Goal: Information Seeking & Learning: Learn about a topic

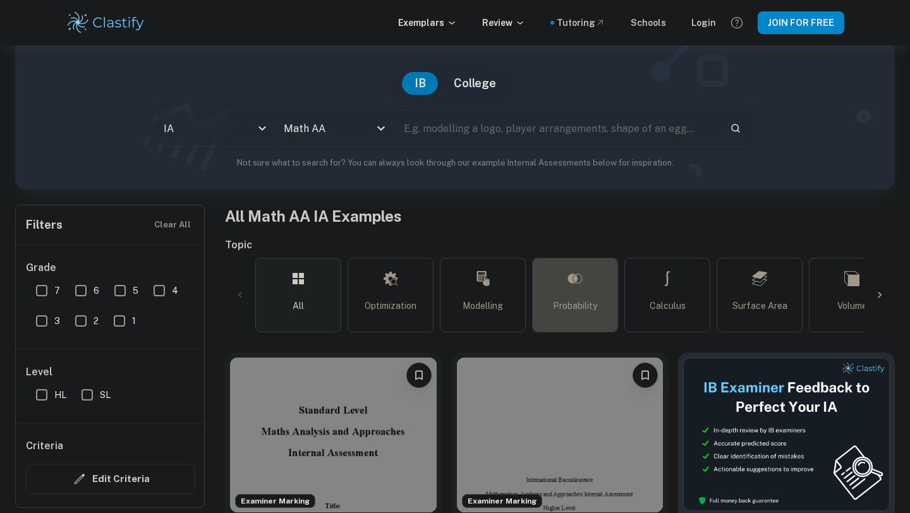
click at [549, 317] on link "Probability" at bounding box center [575, 295] width 86 height 75
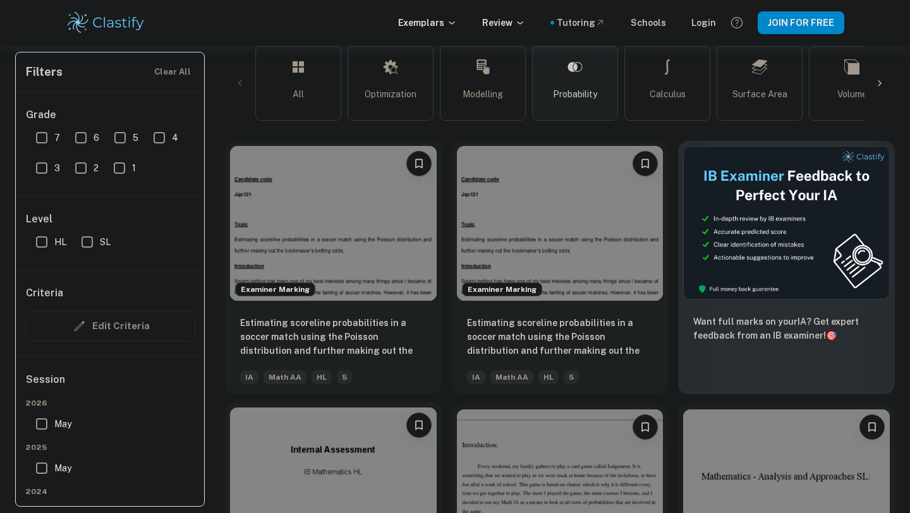
scroll to position [310, 0]
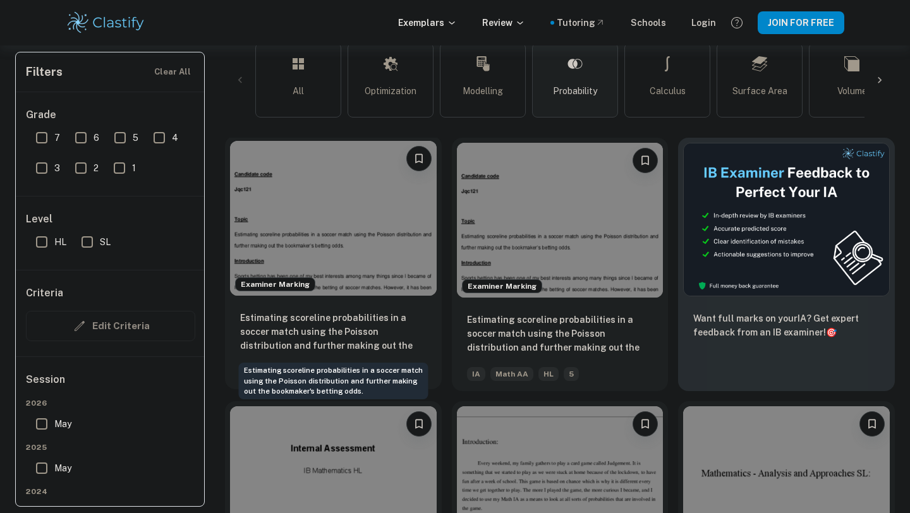
click at [363, 344] on p "Estimating scoreline probabilities in a soccer match using the Poisson distribu…" at bounding box center [333, 332] width 186 height 43
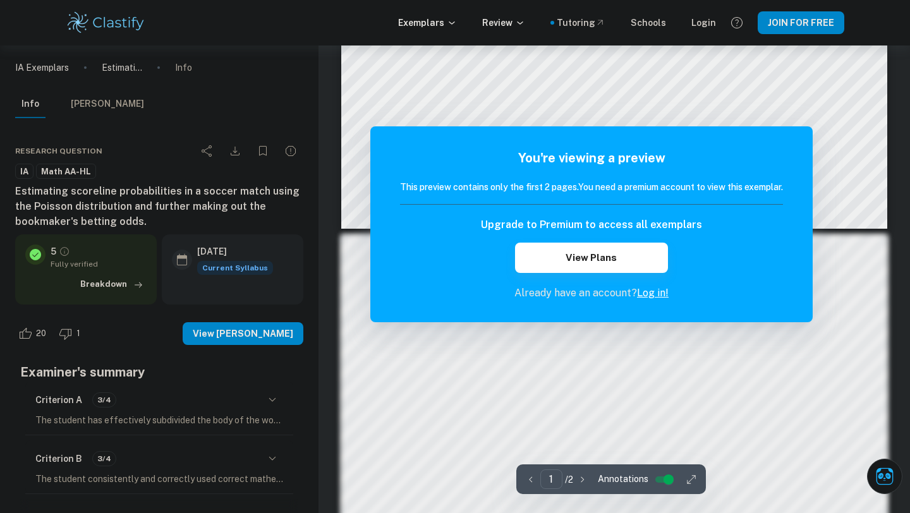
scroll to position [1051, 0]
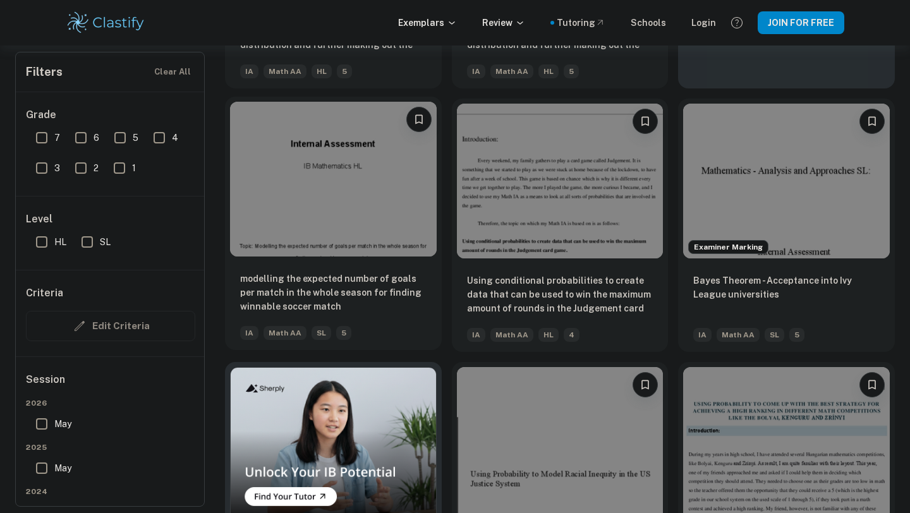
scroll to position [607, 0]
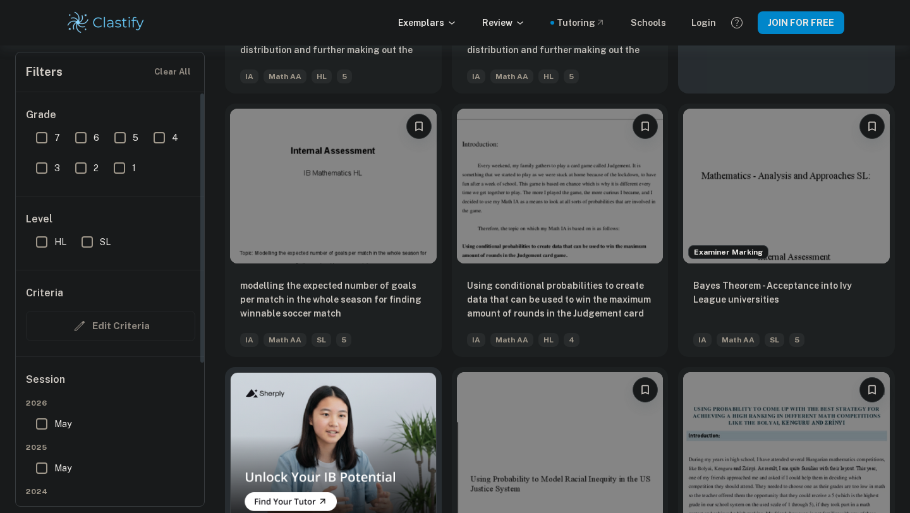
click at [48, 150] on input "7" at bounding box center [41, 137] width 25 height 25
checkbox input "true"
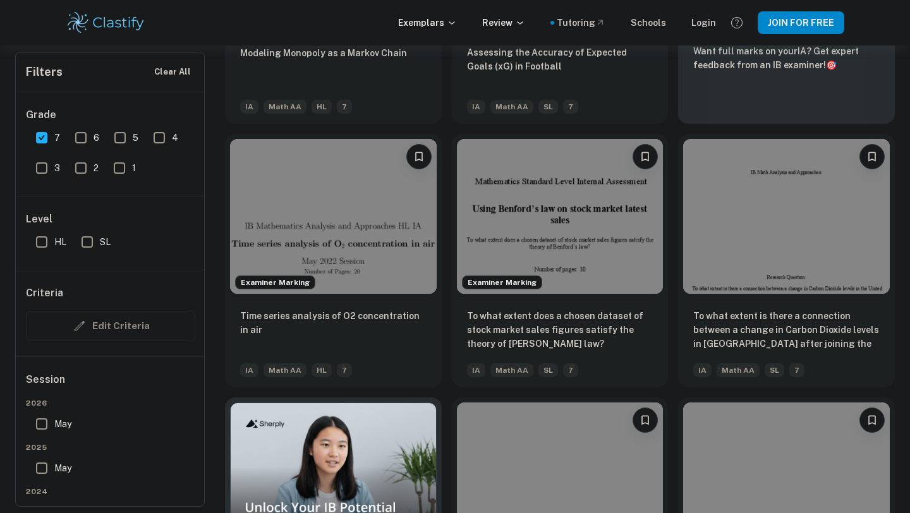
click at [47, 226] on div "HL" at bounding box center [53, 239] width 45 height 30
click at [47, 245] on input "HL" at bounding box center [41, 241] width 25 height 25
checkbox input "true"
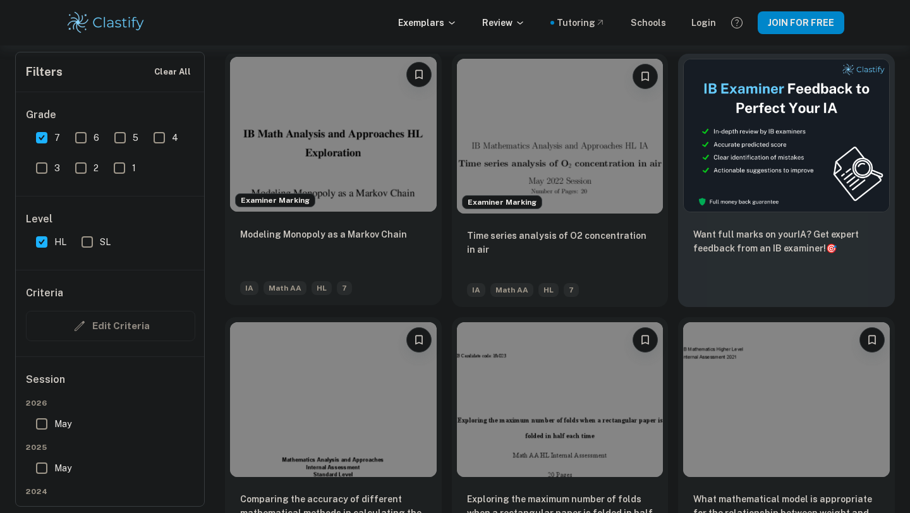
scroll to position [507, 0]
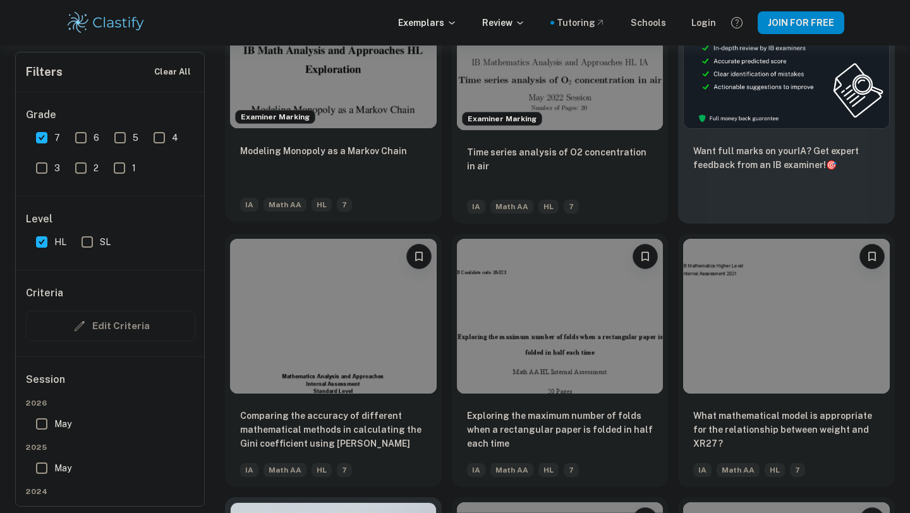
click at [380, 148] on p "Modeling Monopoly as a Markov Chain" at bounding box center [323, 151] width 167 height 14
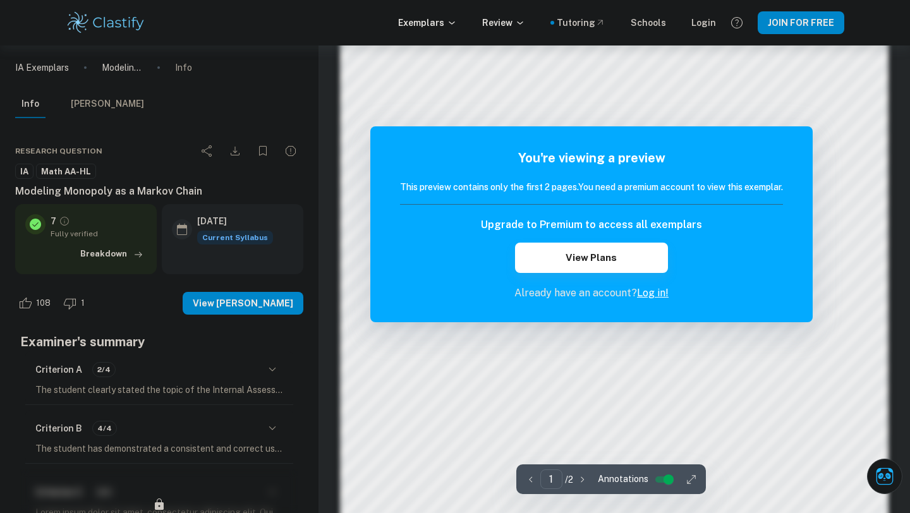
scroll to position [999, 0]
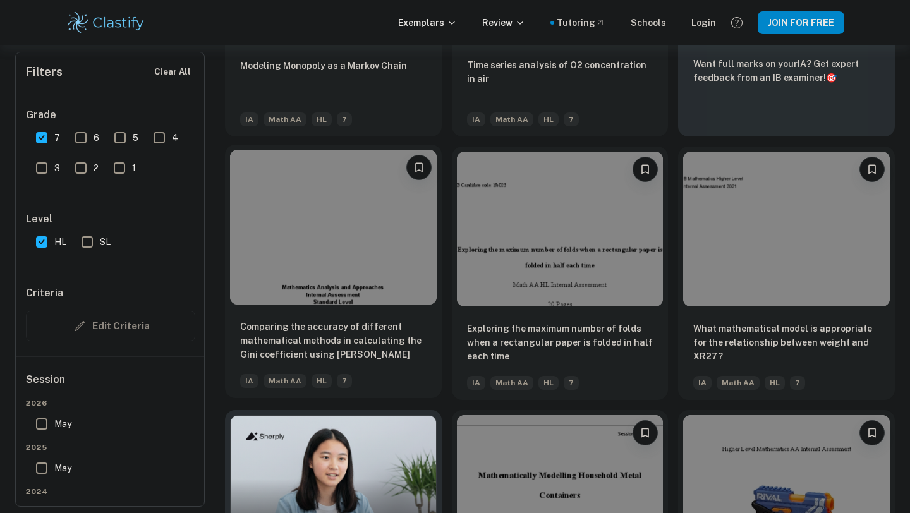
scroll to position [146, 0]
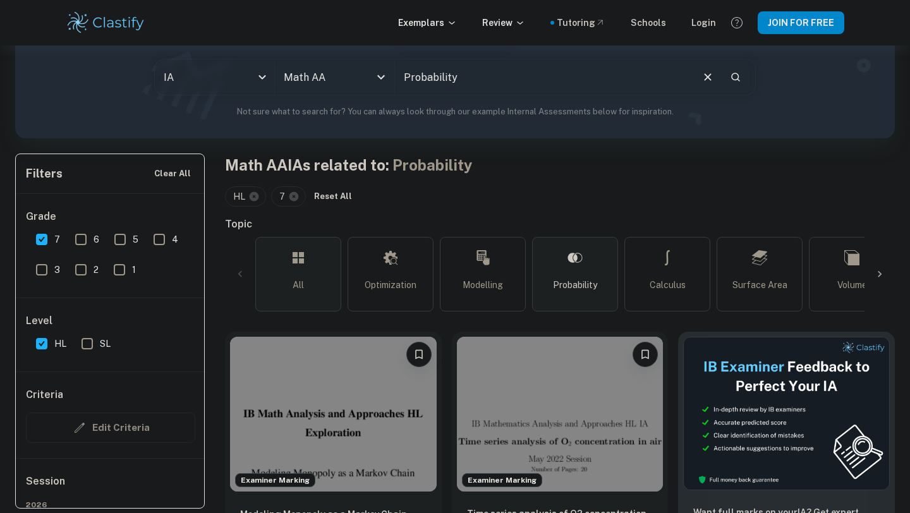
click at [325, 253] on link "All" at bounding box center [298, 274] width 86 height 75
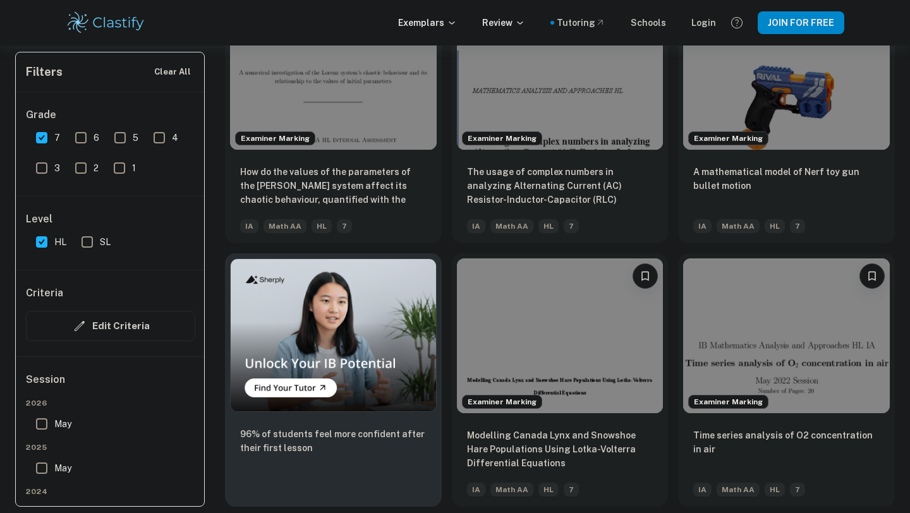
scroll to position [811, 0]
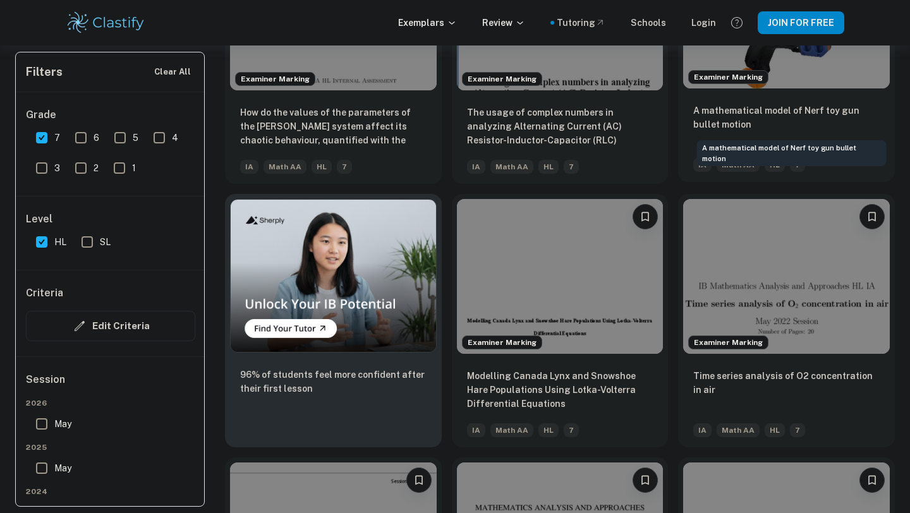
click at [785, 110] on p "A mathematical model of Nerf toy gun bullet motion" at bounding box center [786, 118] width 186 height 28
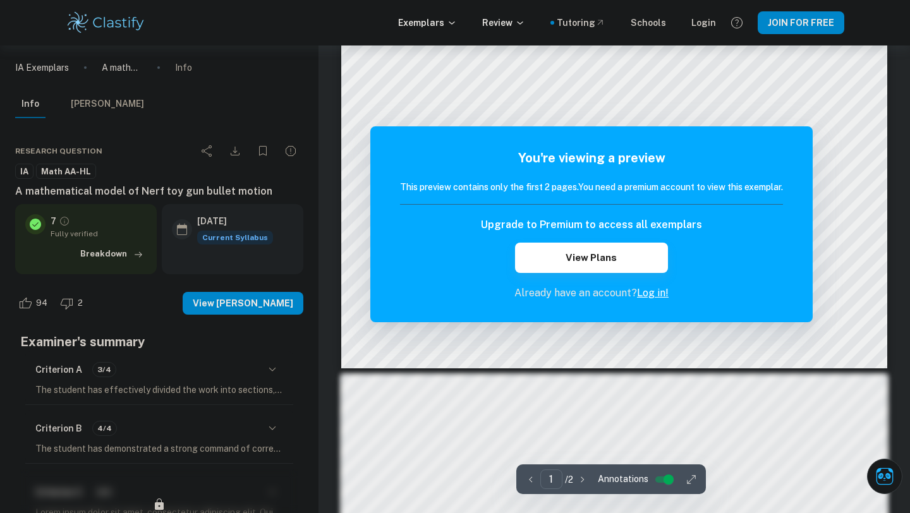
scroll to position [542, 0]
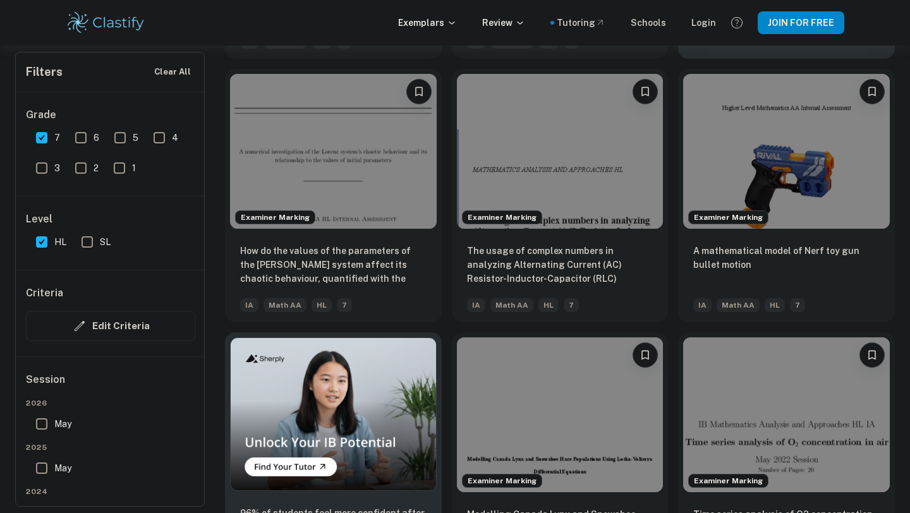
scroll to position [152, 0]
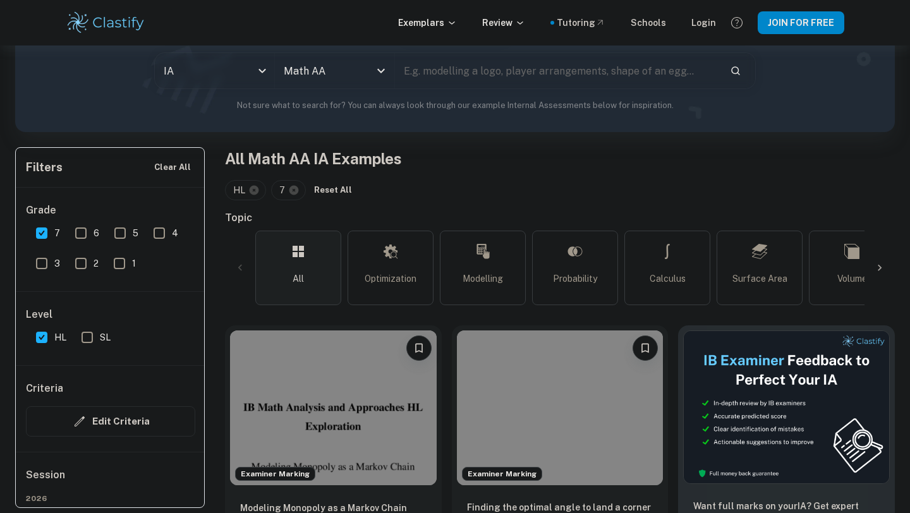
click at [445, 83] on input "text" at bounding box center [557, 70] width 325 height 35
type input "cards"
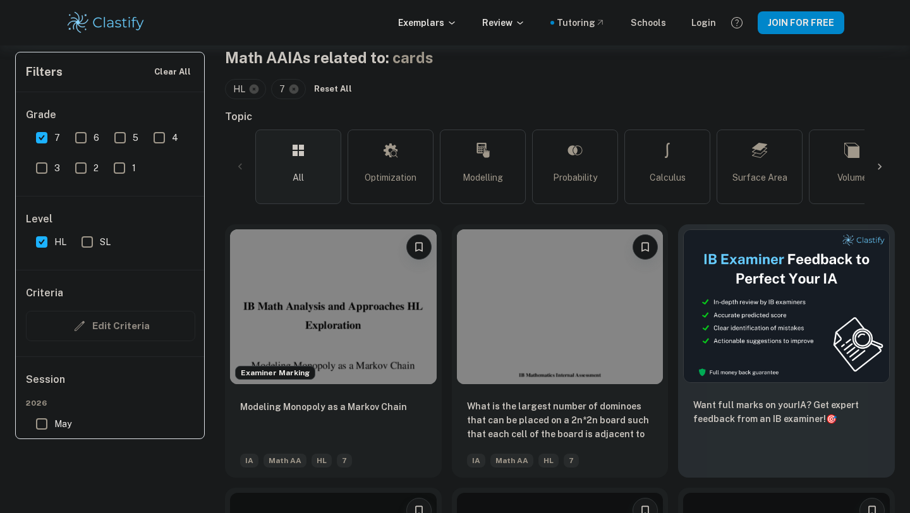
scroll to position [312, 0]
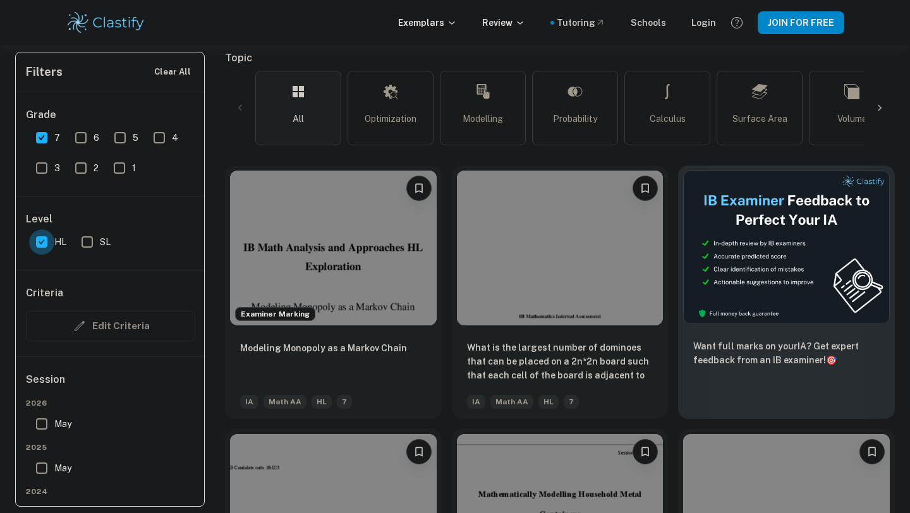
click at [40, 239] on input "HL" at bounding box center [41, 241] width 25 height 25
checkbox input "false"
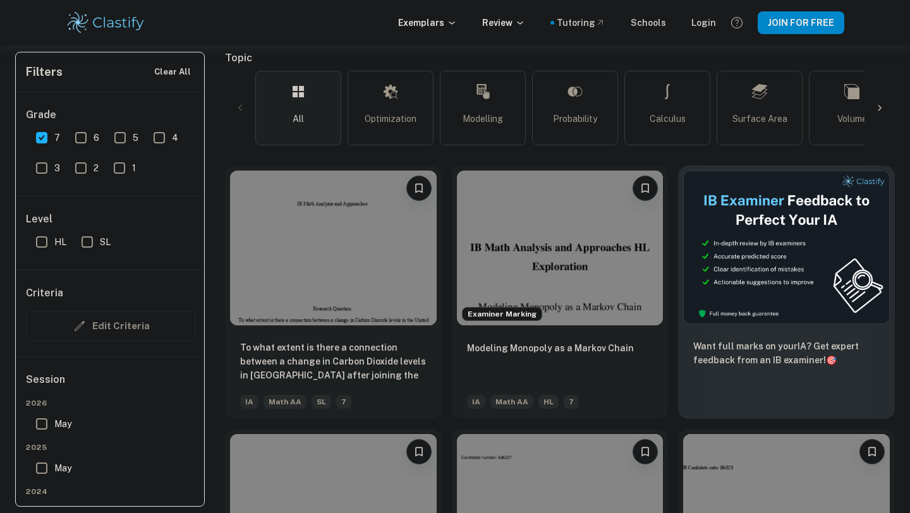
click at [39, 148] on input "7" at bounding box center [41, 137] width 25 height 25
checkbox input "false"
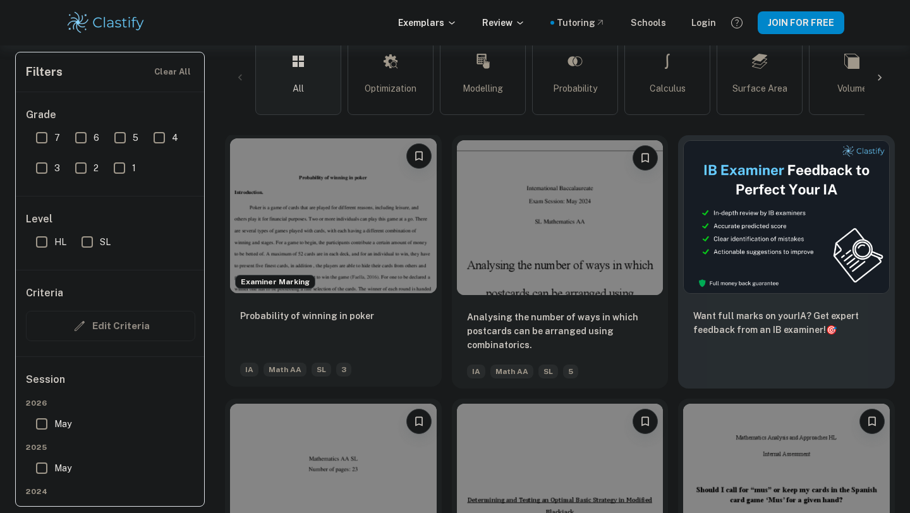
click at [341, 239] on img at bounding box center [333, 215] width 207 height 155
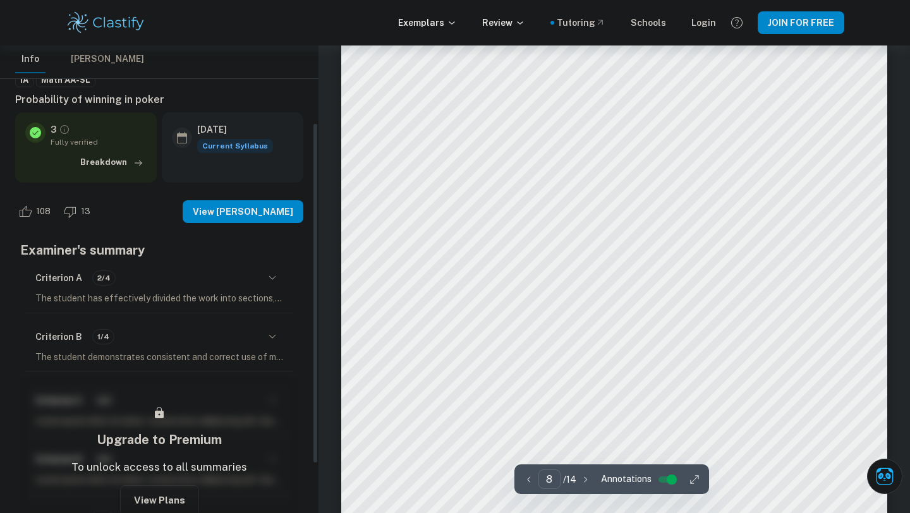
scroll to position [106, 0]
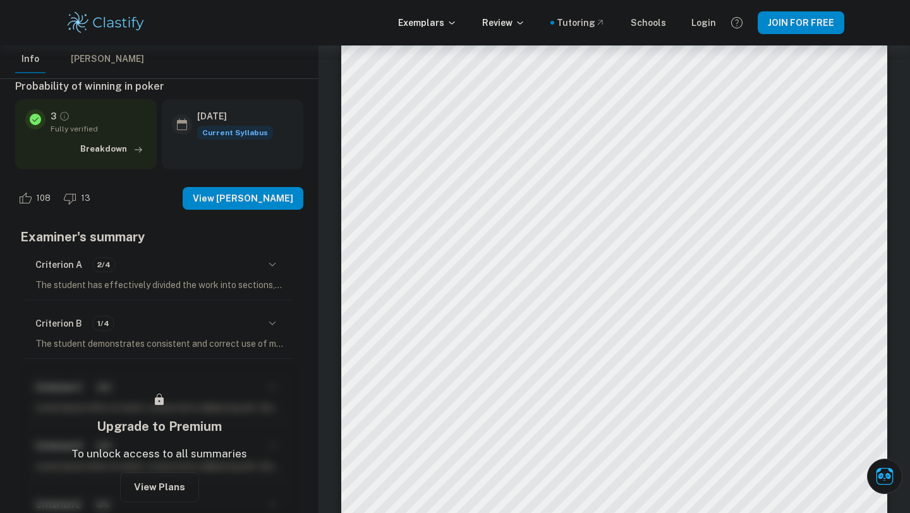
click at [261, 339] on p "The student demonstrates consistent and correct use of mathematical notation, s…" at bounding box center [159, 344] width 248 height 14
click at [270, 325] on icon "button" at bounding box center [272, 323] width 15 height 15
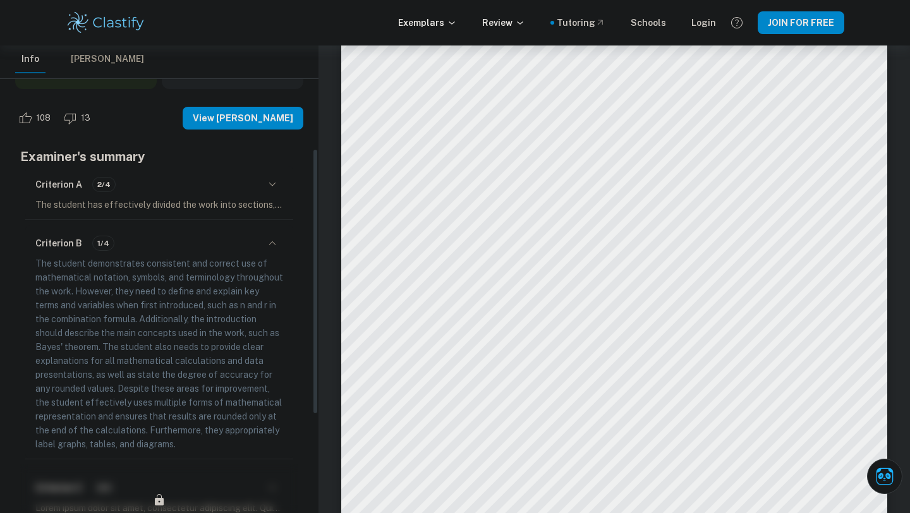
scroll to position [187, 0]
click at [172, 409] on p "The student demonstrates consistent and correct use of mathematical notation, s…" at bounding box center [159, 352] width 248 height 195
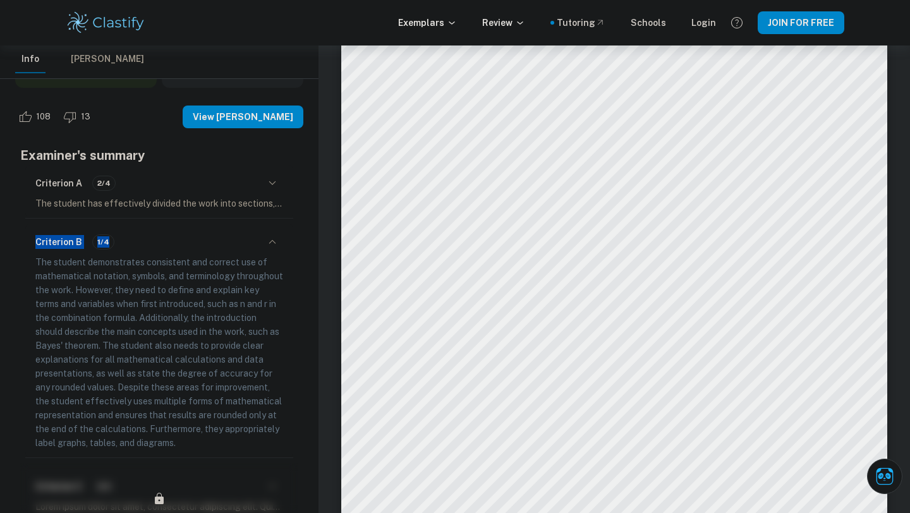
click at [172, 409] on p "The student demonstrates consistent and correct use of mathematical notation, s…" at bounding box center [159, 352] width 248 height 195
click at [178, 406] on p "The student demonstrates consistent and correct use of mathematical notation, s…" at bounding box center [159, 352] width 248 height 195
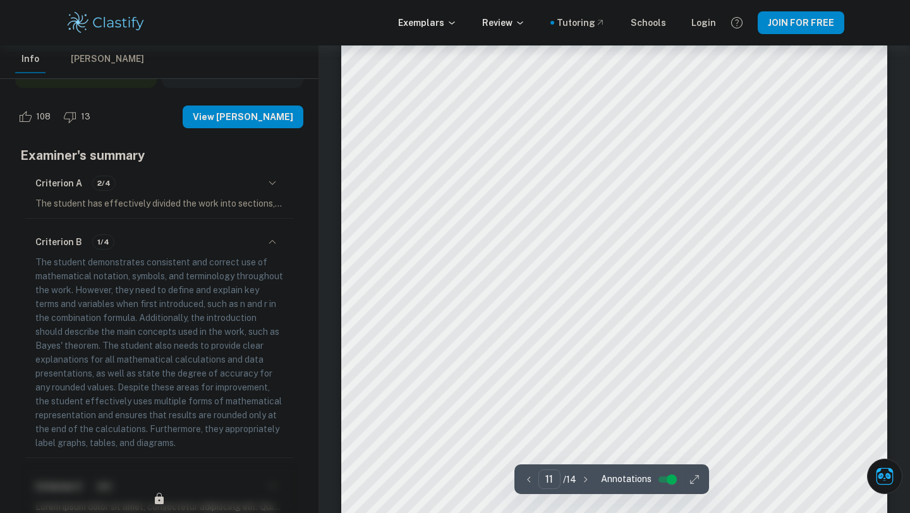
scroll to position [7511, 0]
click at [236, 284] on p "The student demonstrates consistent and correct use of mathematical notation, s…" at bounding box center [159, 352] width 248 height 195
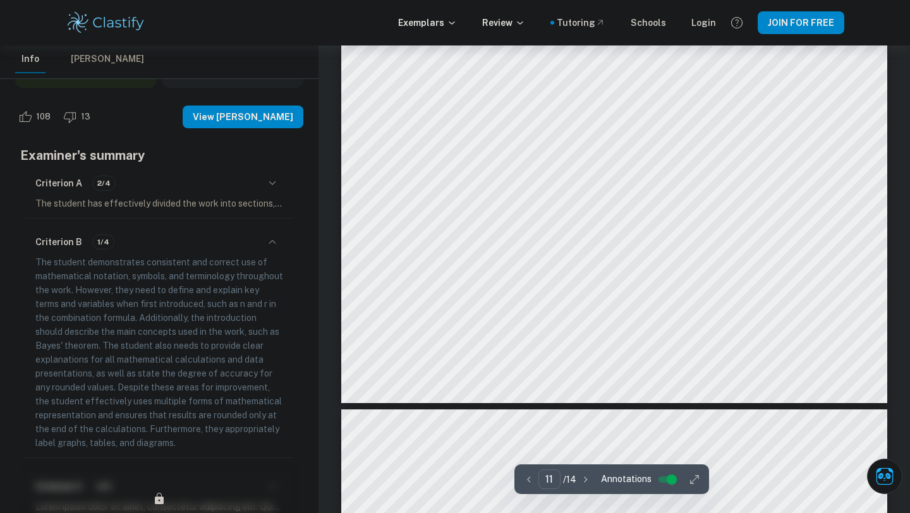
scroll to position [7769, 0]
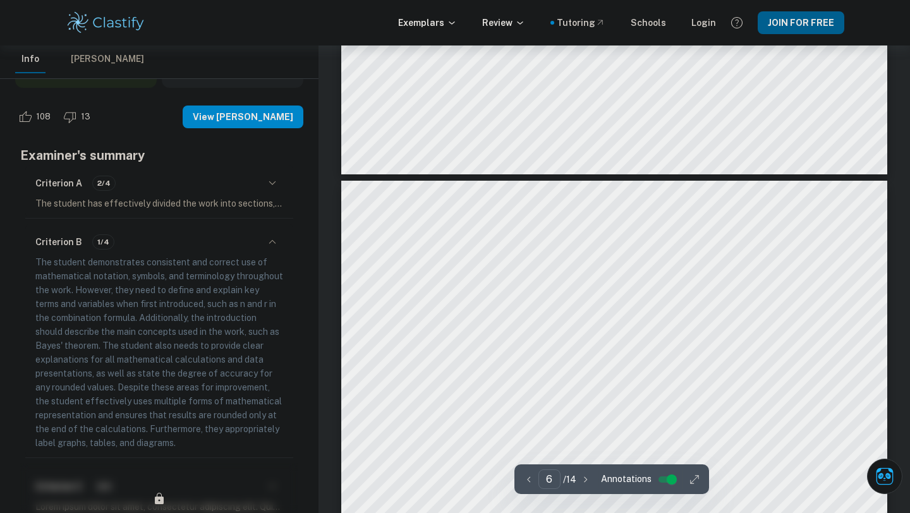
type input "5"
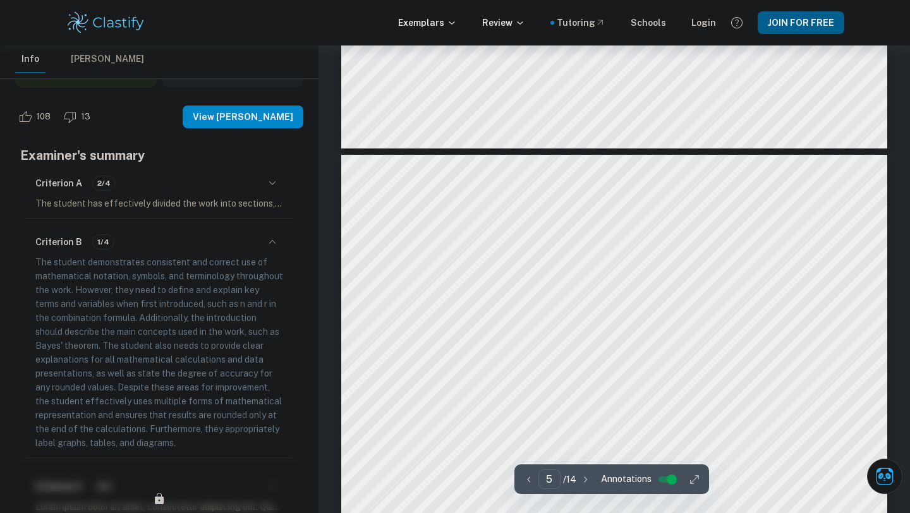
scroll to position [2863, 0]
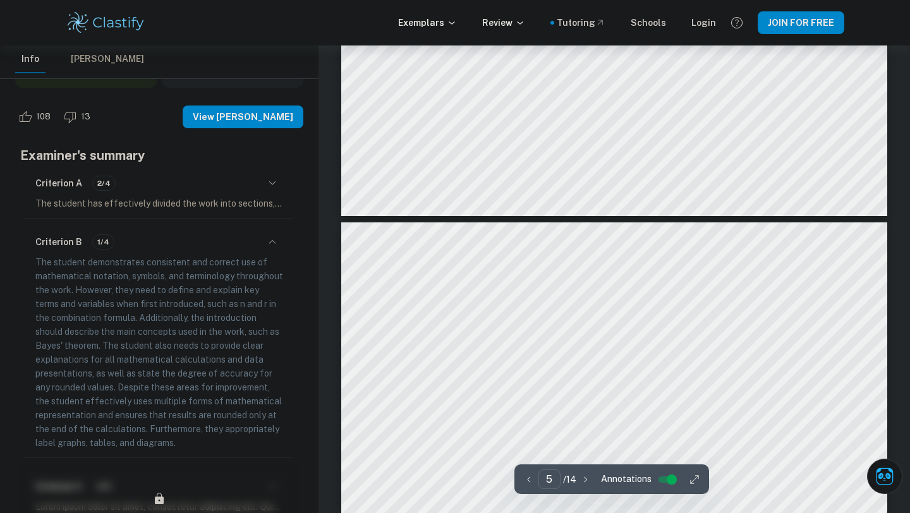
click at [690, 481] on icon "button" at bounding box center [694, 479] width 8 height 8
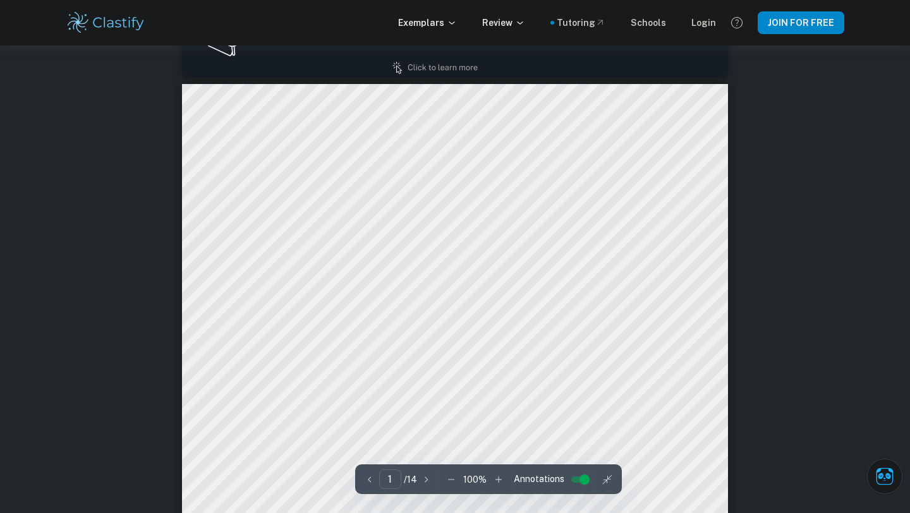
scroll to position [67, 0]
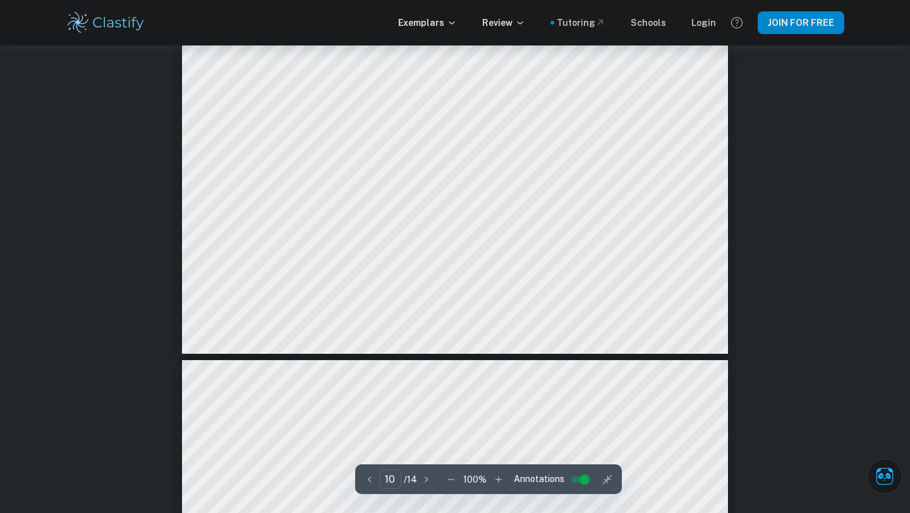
type input "11"
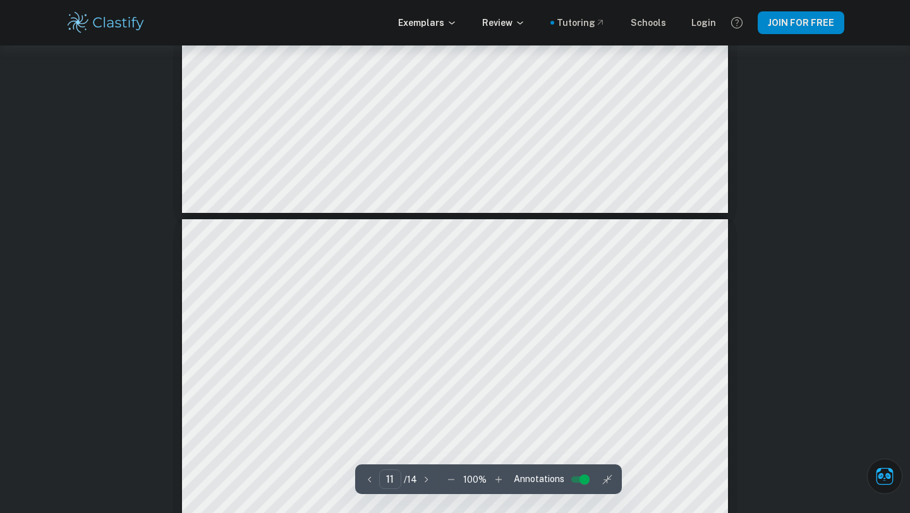
scroll to position [7220, 0]
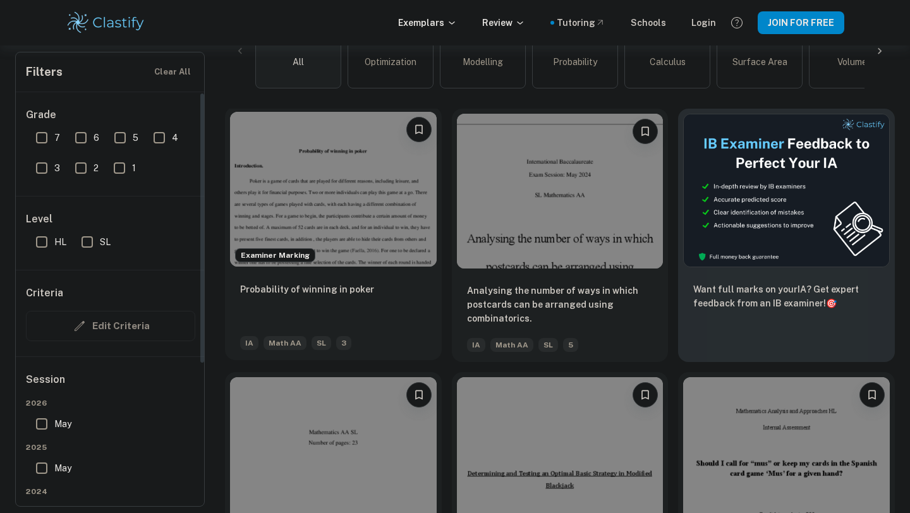
scroll to position [371, 0]
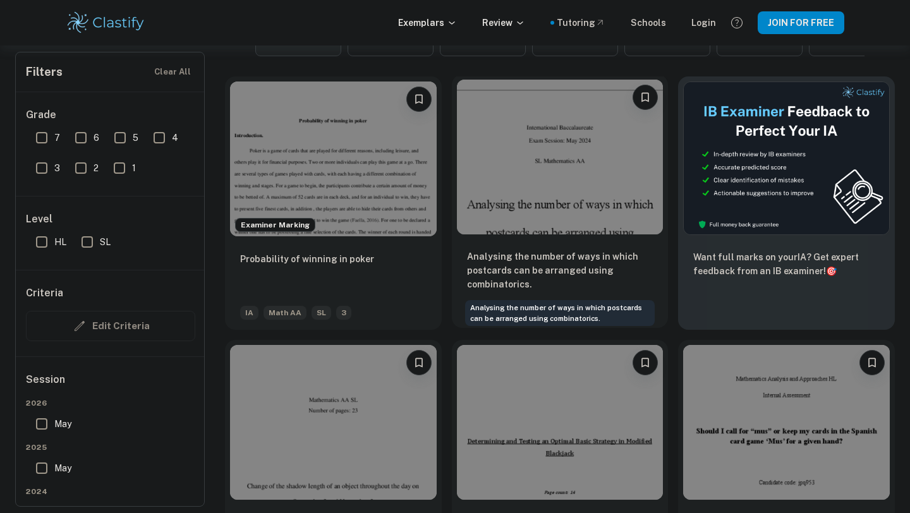
click at [516, 276] on p "Analysing the number of ways in which postcards can be arranged using combinato…" at bounding box center [560, 271] width 186 height 42
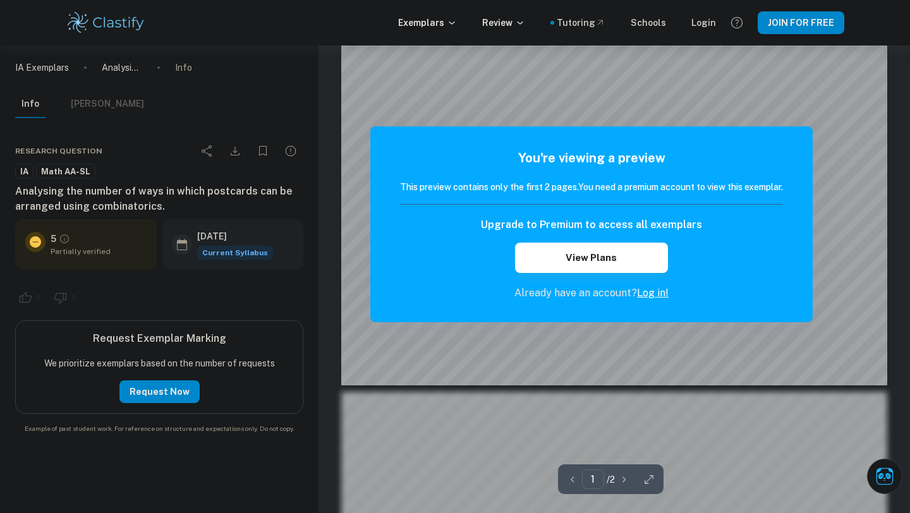
scroll to position [529, 0]
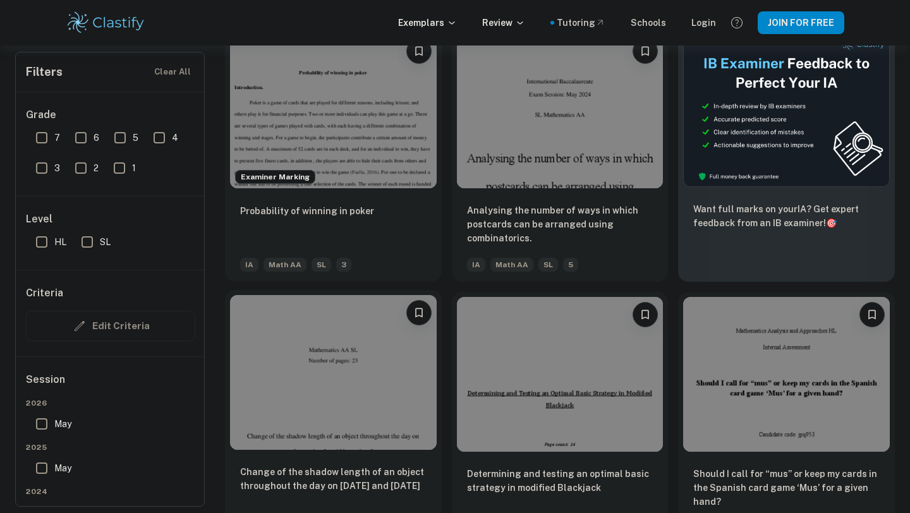
scroll to position [495, 0]
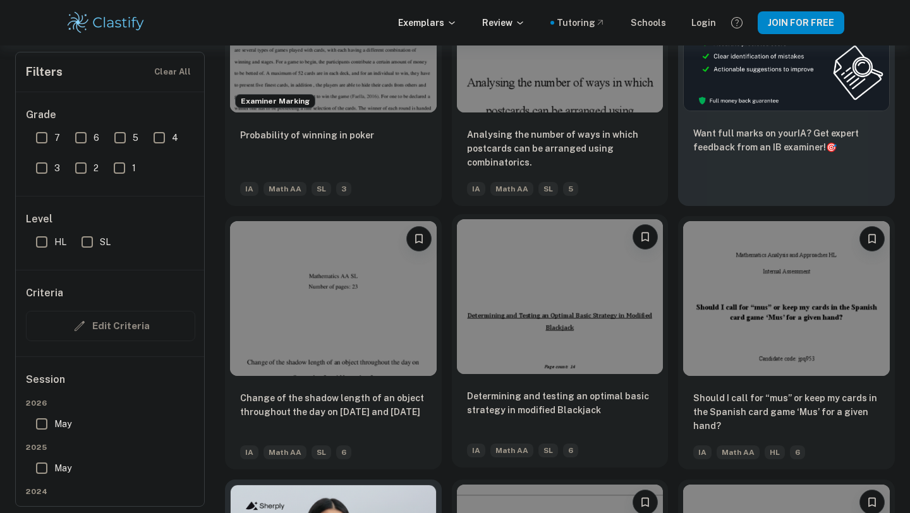
click at [491, 342] on img at bounding box center [560, 296] width 207 height 155
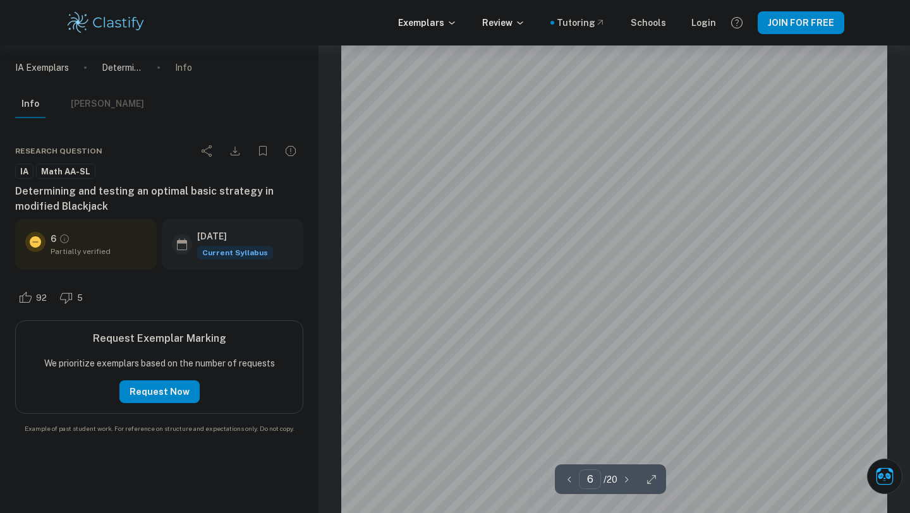
scroll to position [3994, 0]
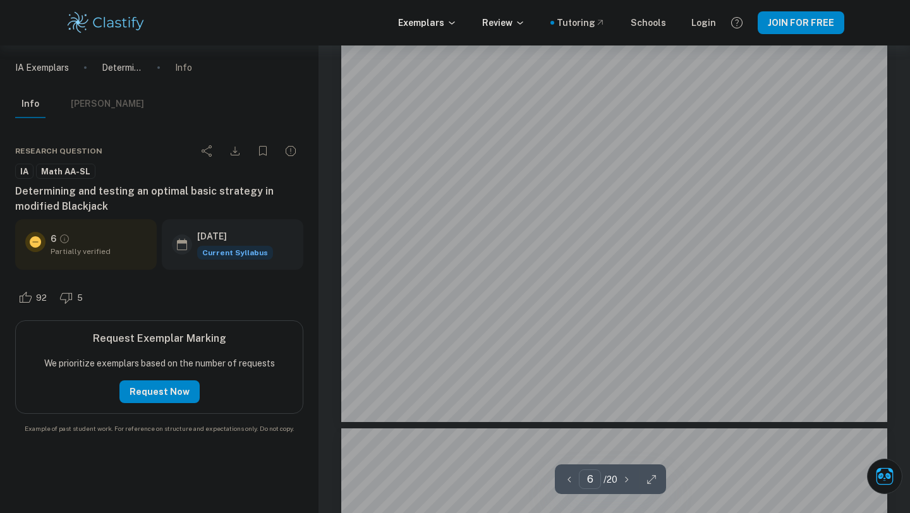
type input "7"
